Goal: Information Seeking & Learning: Compare options

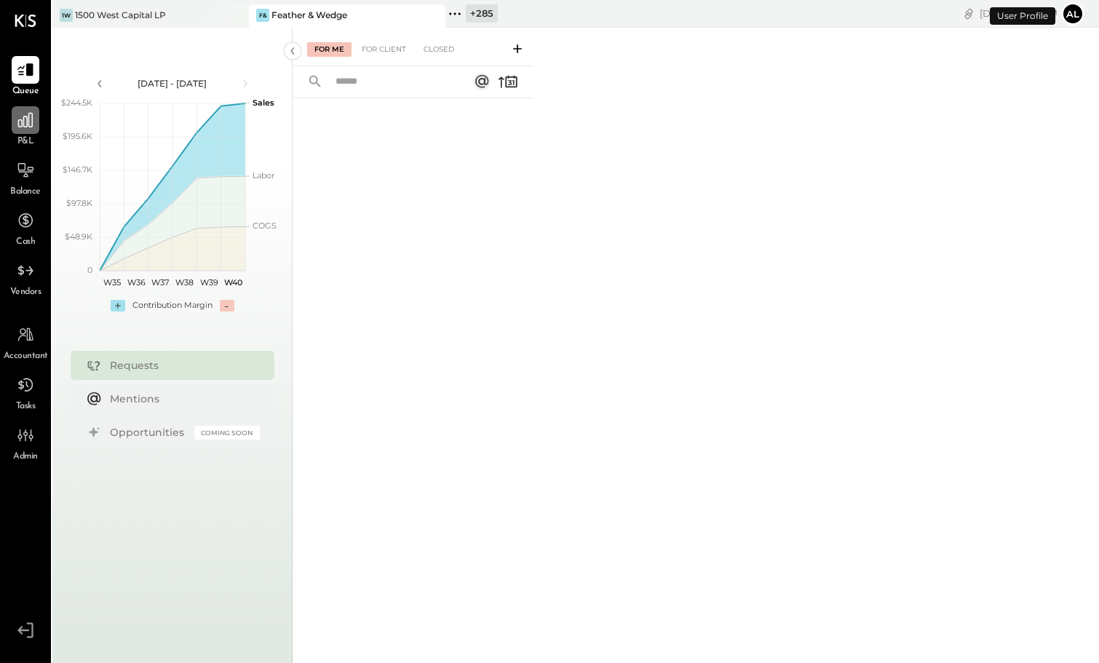
click at [31, 119] on icon at bounding box center [25, 120] width 15 height 15
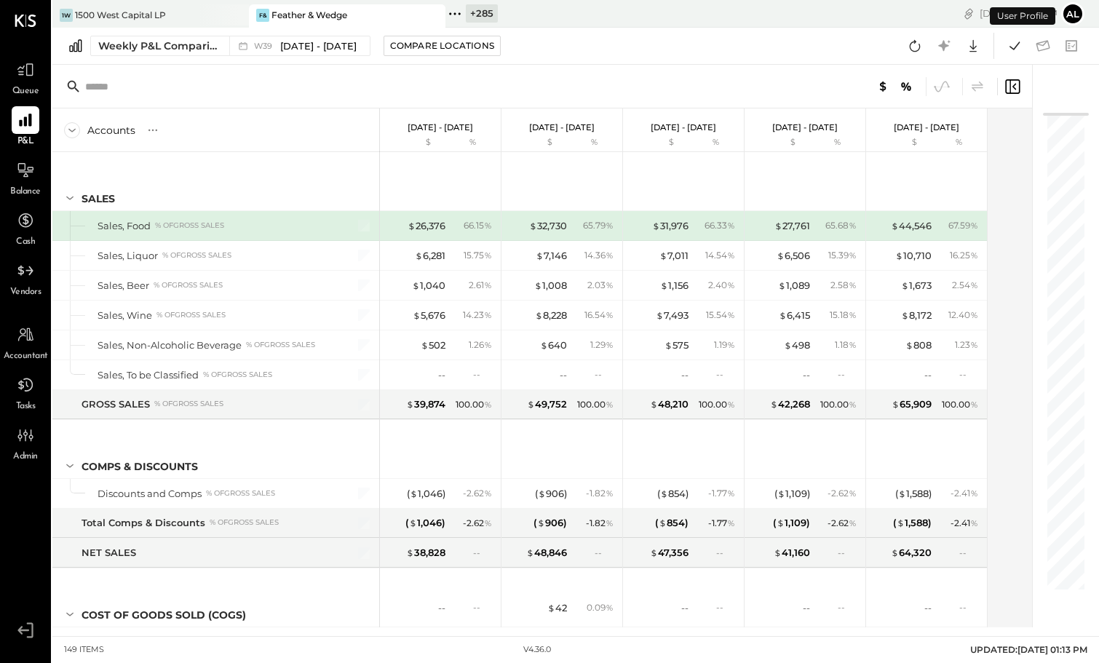
click at [457, 13] on icon at bounding box center [454, 13] width 19 height 19
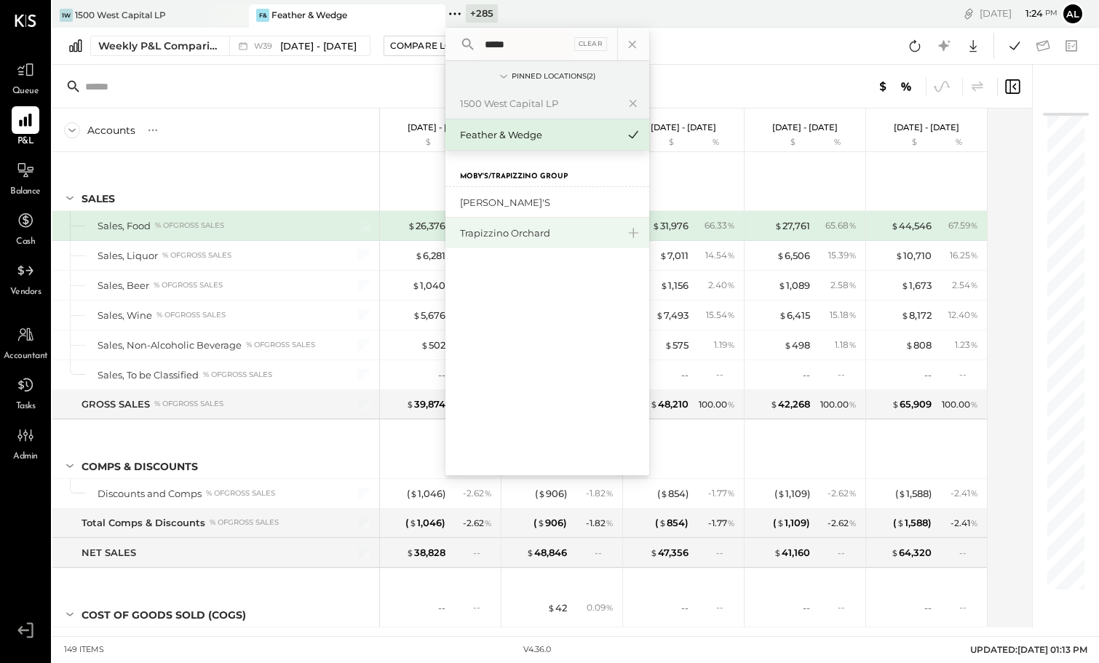
type input "*****"
click at [541, 229] on div "Trapizzino Orchard" at bounding box center [538, 233] width 157 height 14
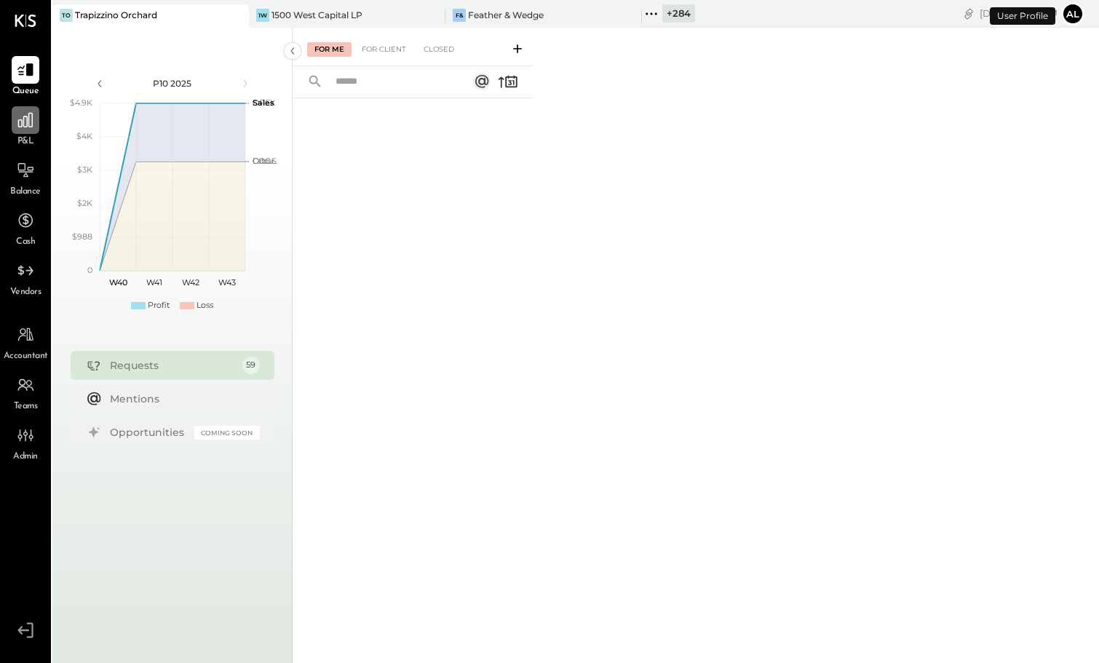
click at [17, 123] on icon at bounding box center [25, 120] width 19 height 19
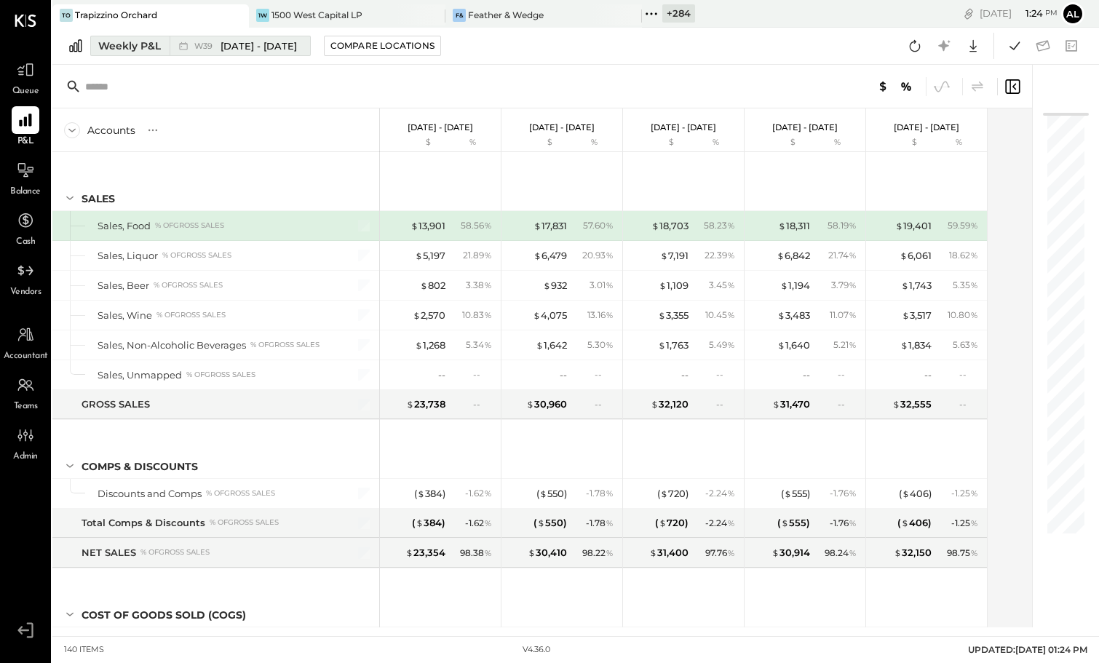
click at [143, 52] on div "Weekly P&L" at bounding box center [129, 46] width 63 height 15
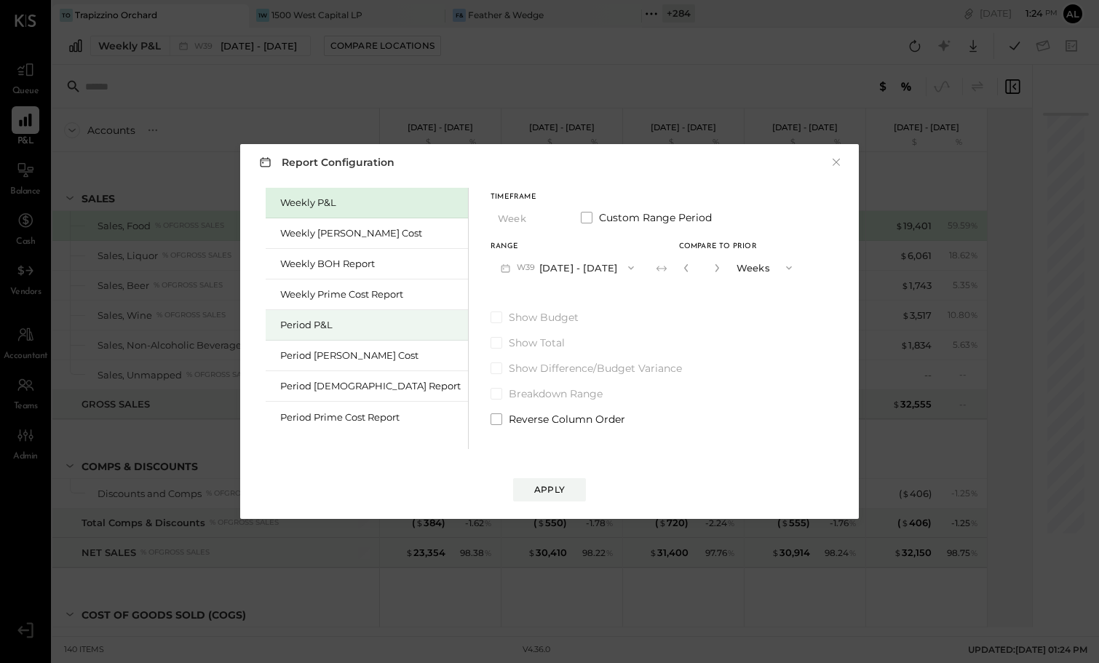
click at [352, 328] on div "Period P&L" at bounding box center [370, 325] width 180 height 14
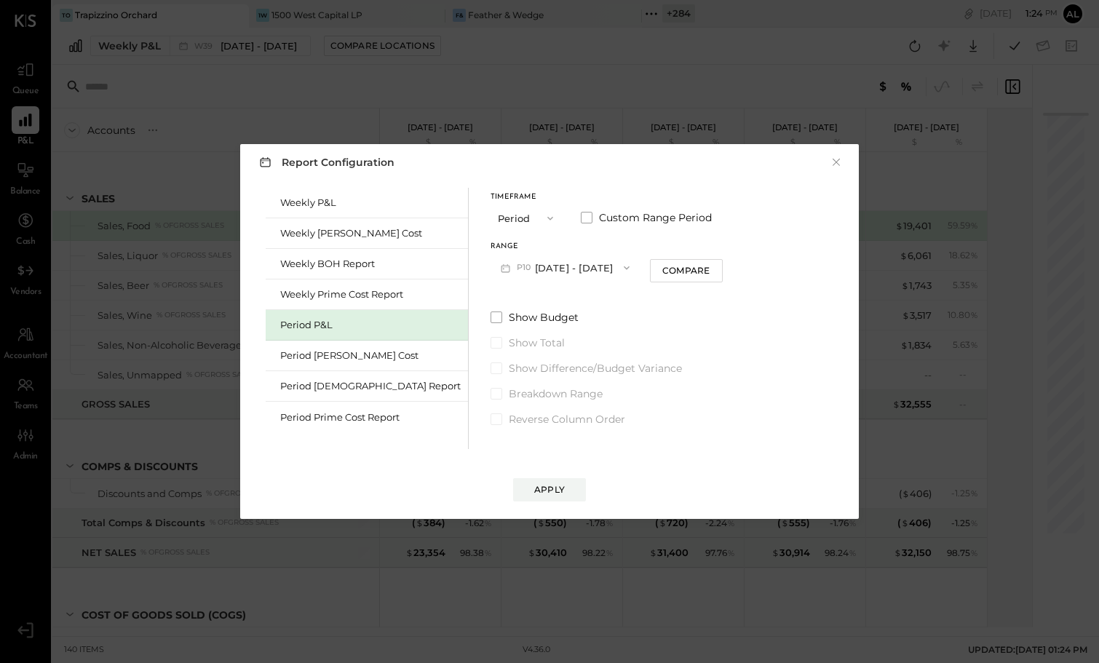
click at [559, 259] on button "P10 [DATE] - [DATE]" at bounding box center [564, 267] width 149 height 27
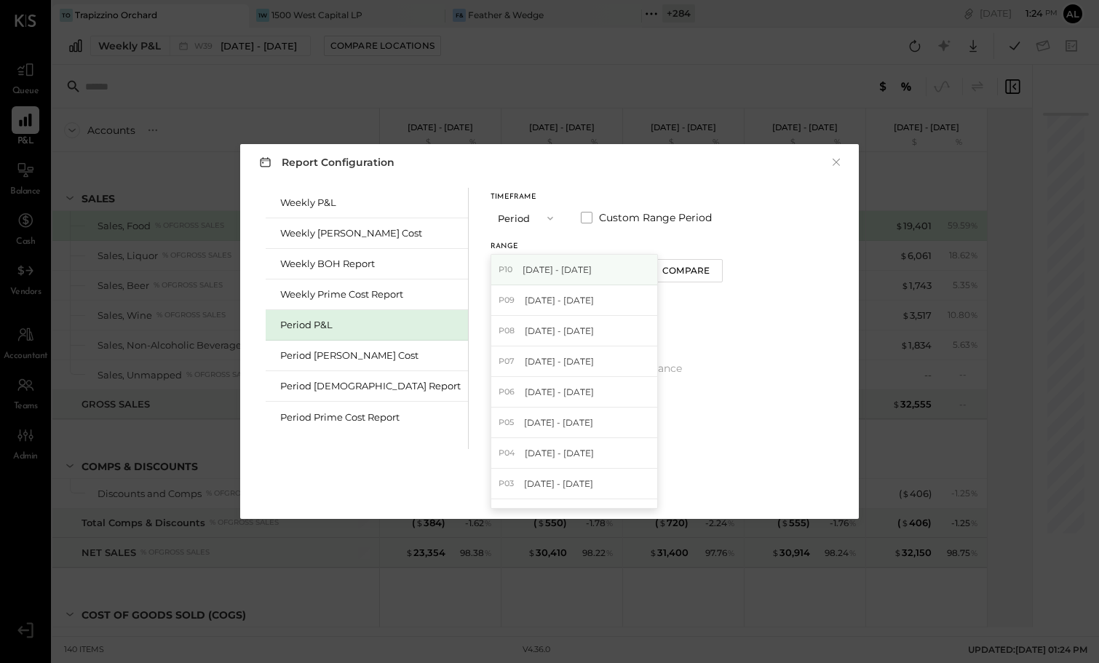
click at [550, 282] on div "P10 [DATE] - [DATE]" at bounding box center [574, 270] width 166 height 31
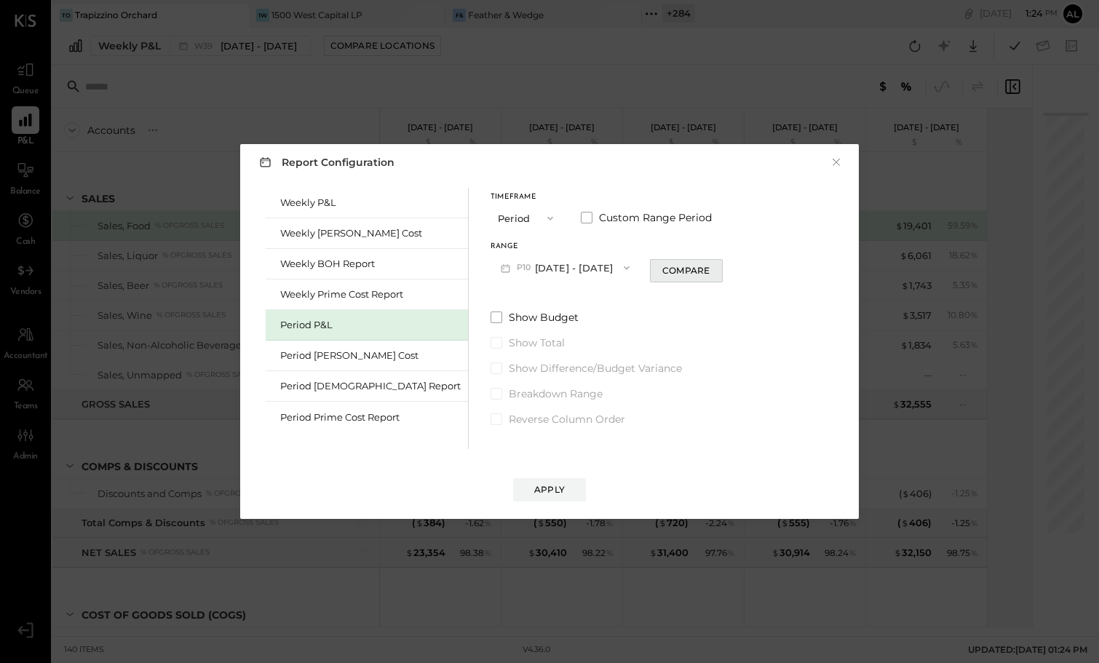
click at [662, 272] on div "Compare" at bounding box center [685, 270] width 47 height 12
click at [708, 268] on icon "button" at bounding box center [712, 267] width 9 height 9
type input "*"
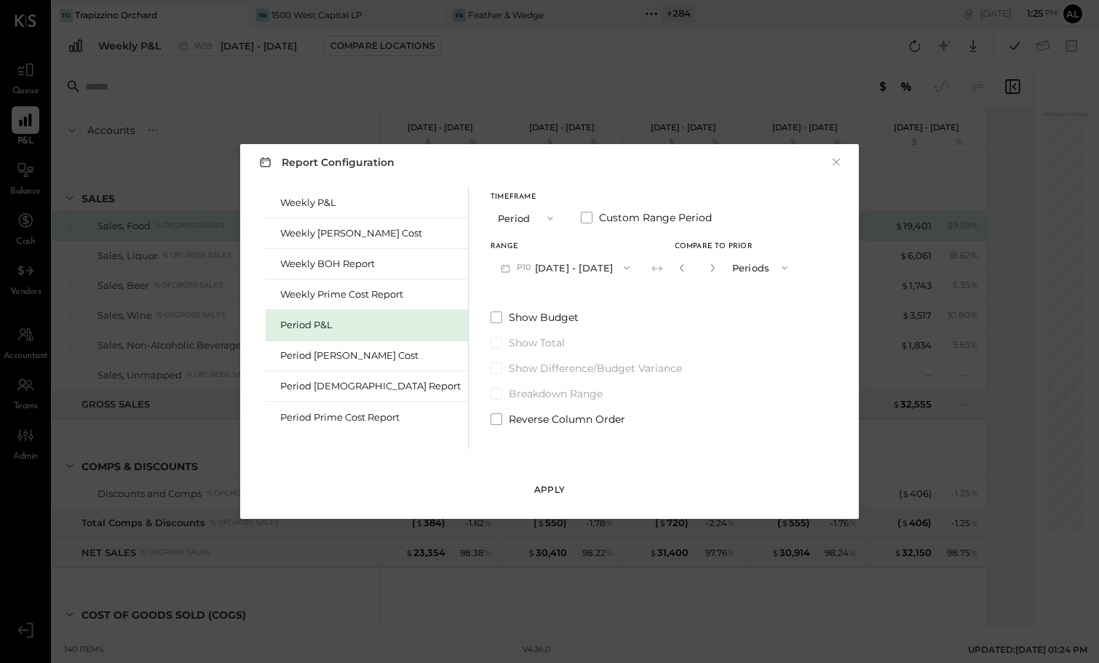
click at [549, 494] on div "Apply" at bounding box center [549, 489] width 31 height 12
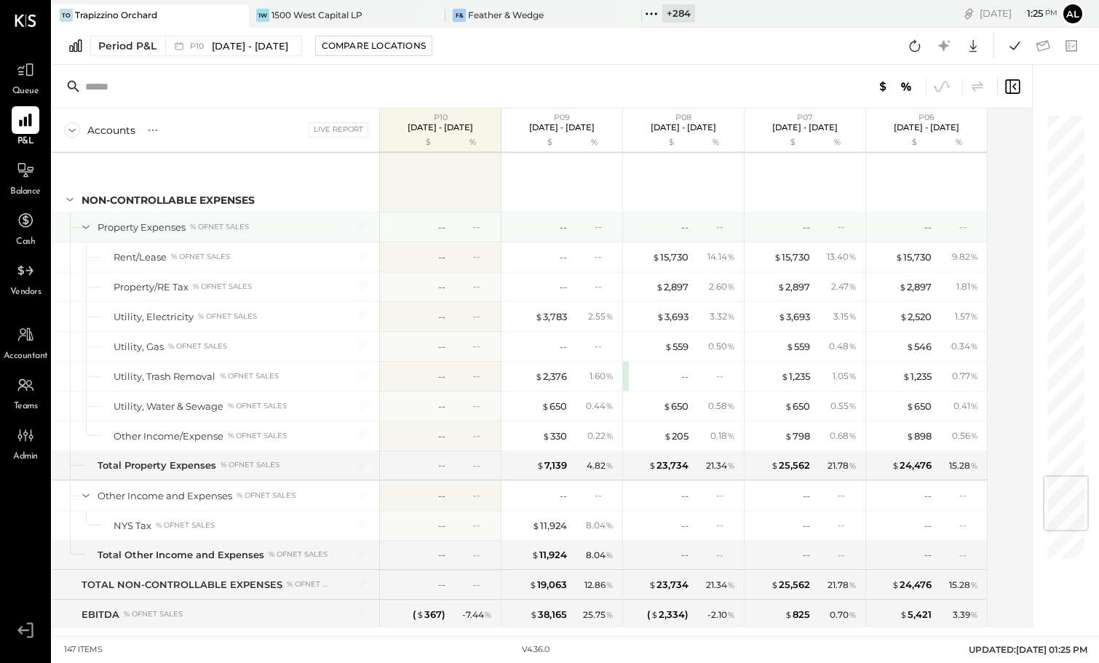
scroll to position [2977, 0]
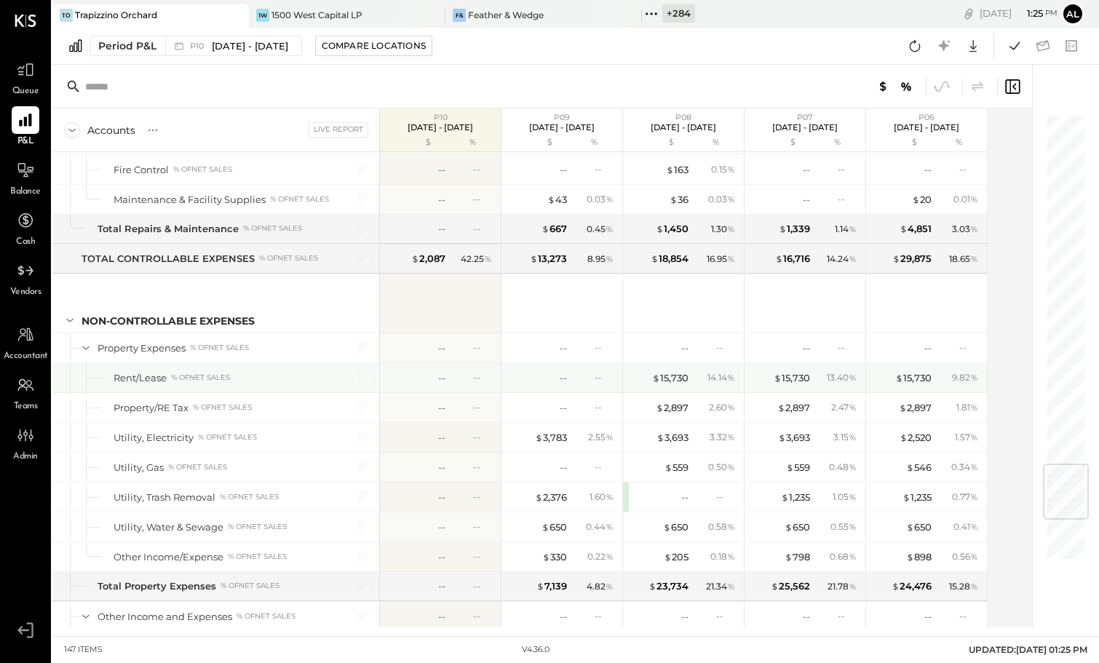
click at [589, 379] on div "--" at bounding box center [594, 377] width 47 height 12
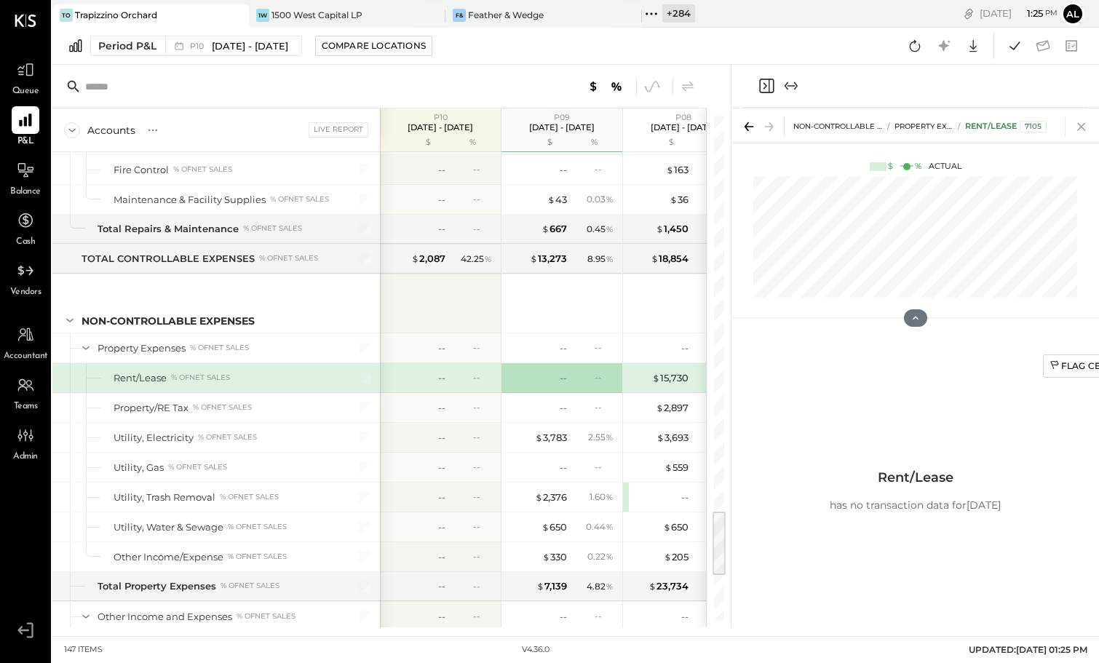
click at [1079, 124] on icon at bounding box center [1081, 127] width 8 height 8
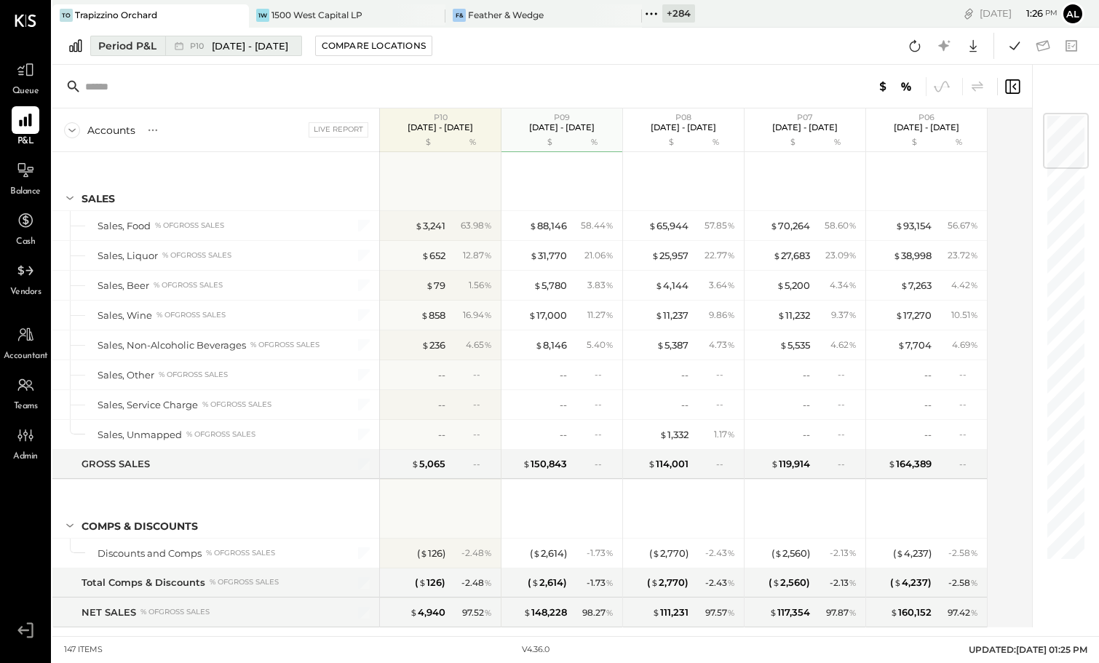
click at [261, 46] on span "[DATE] - [DATE]" at bounding box center [250, 46] width 76 height 14
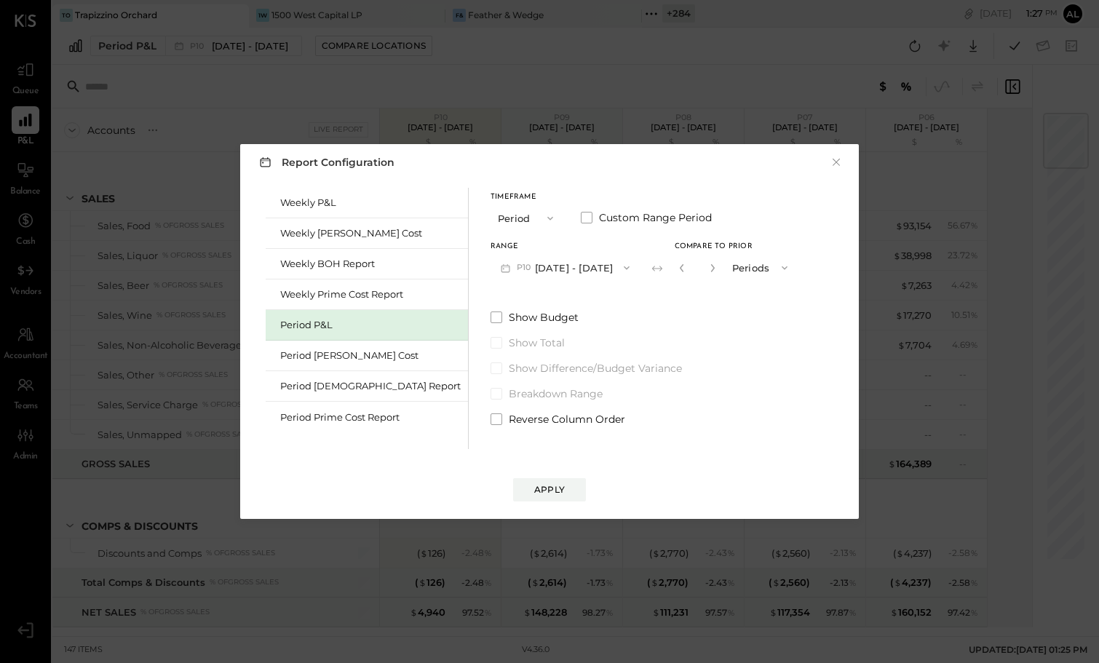
click at [569, 258] on button "P10 [DATE] - [DATE]" at bounding box center [564, 267] width 149 height 27
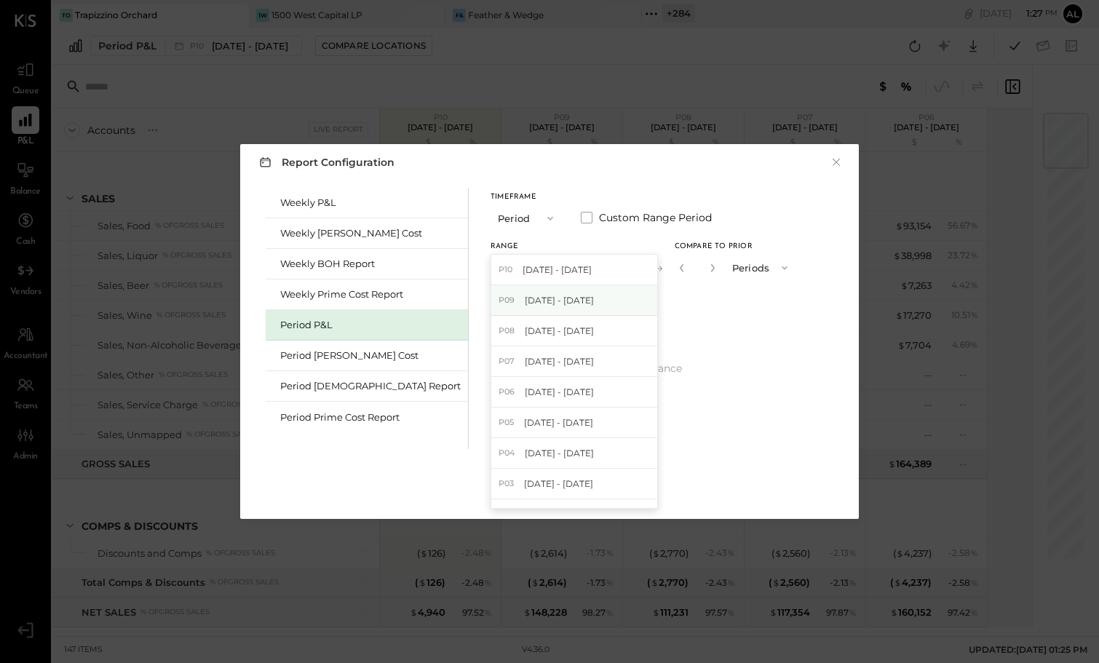
click at [568, 300] on div "P09 [DATE] - [DATE]" at bounding box center [574, 300] width 166 height 31
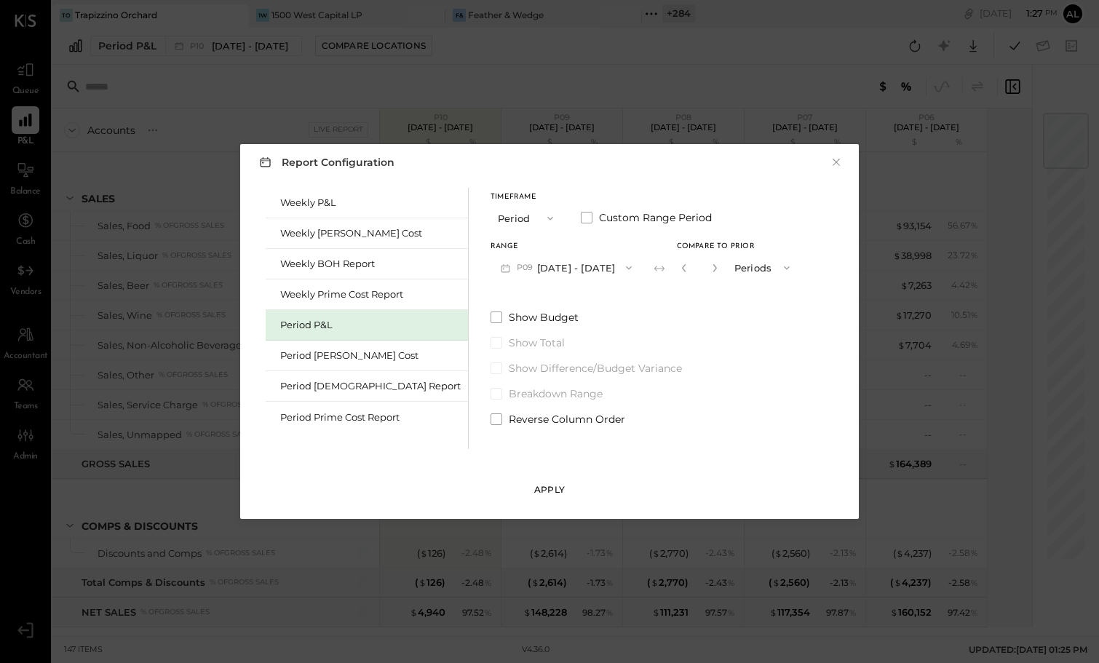
click at [561, 488] on div "Apply" at bounding box center [549, 489] width 31 height 12
